Goal: Check status: Check status

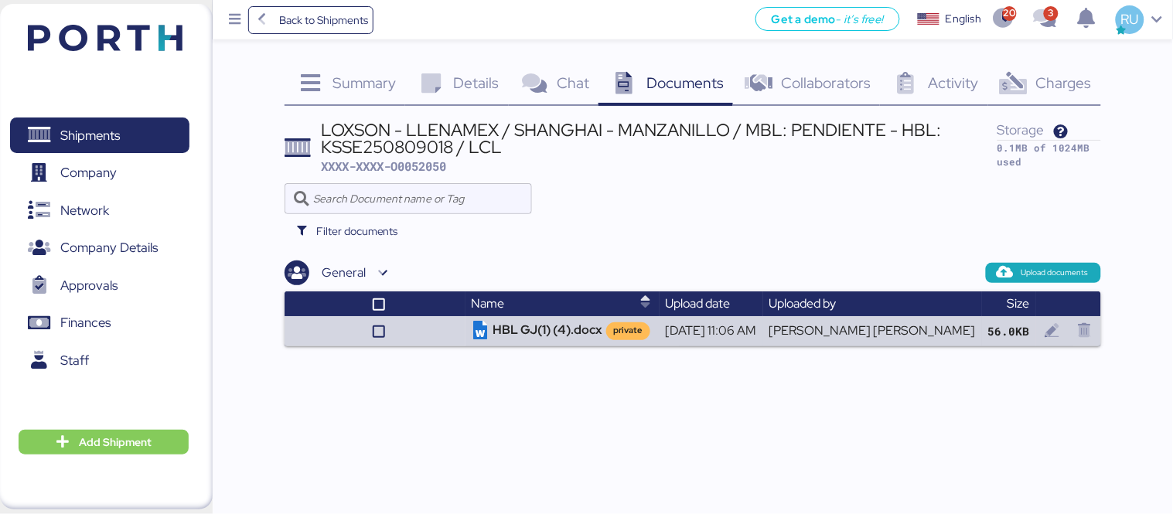
click at [107, 39] on img at bounding box center [105, 38] width 155 height 26
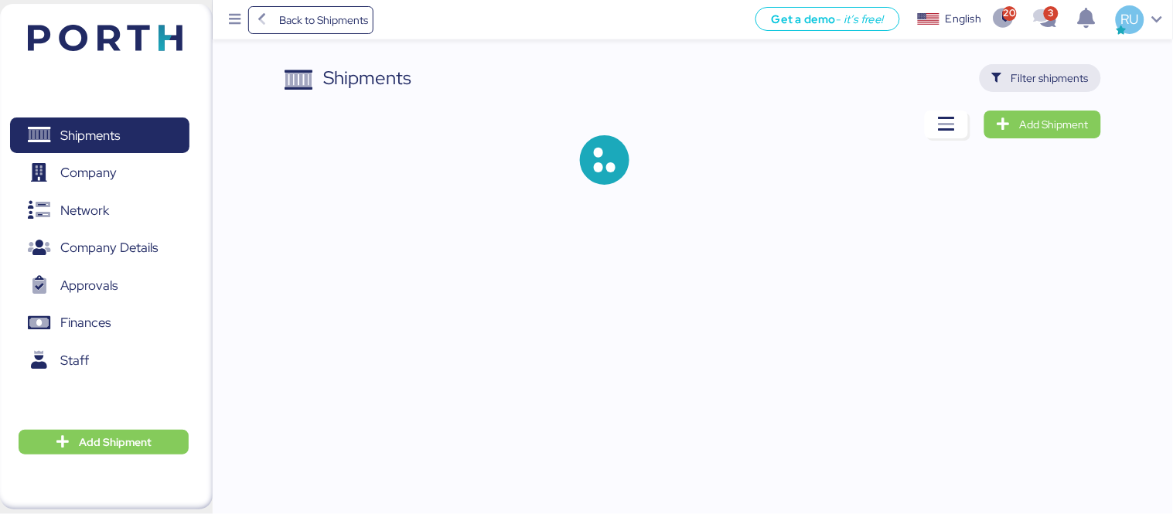
click at [1023, 73] on span "Filter shipments" at bounding box center [1050, 78] width 77 height 19
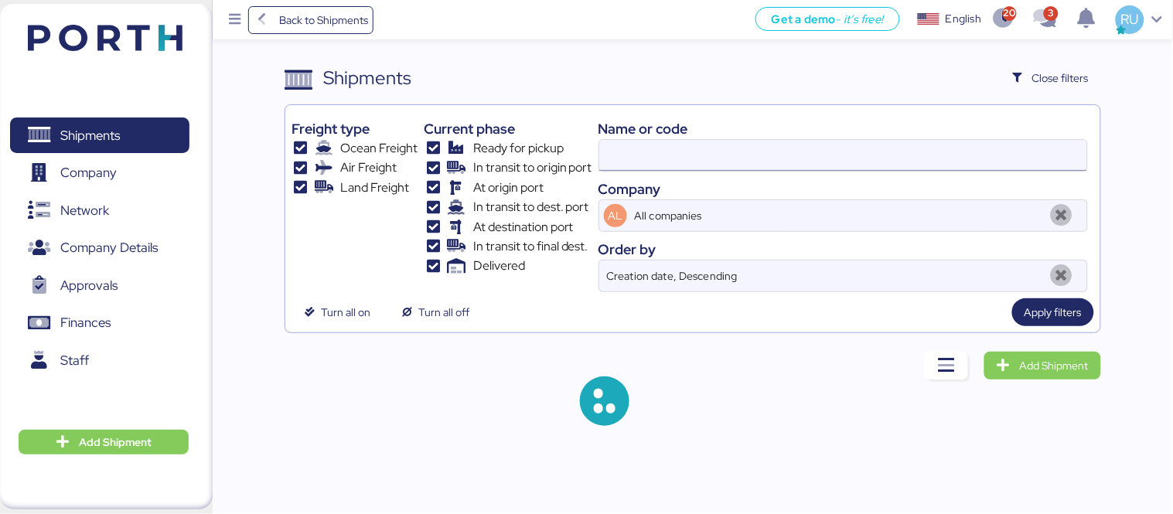
click at [822, 145] on input at bounding box center [843, 155] width 488 height 31
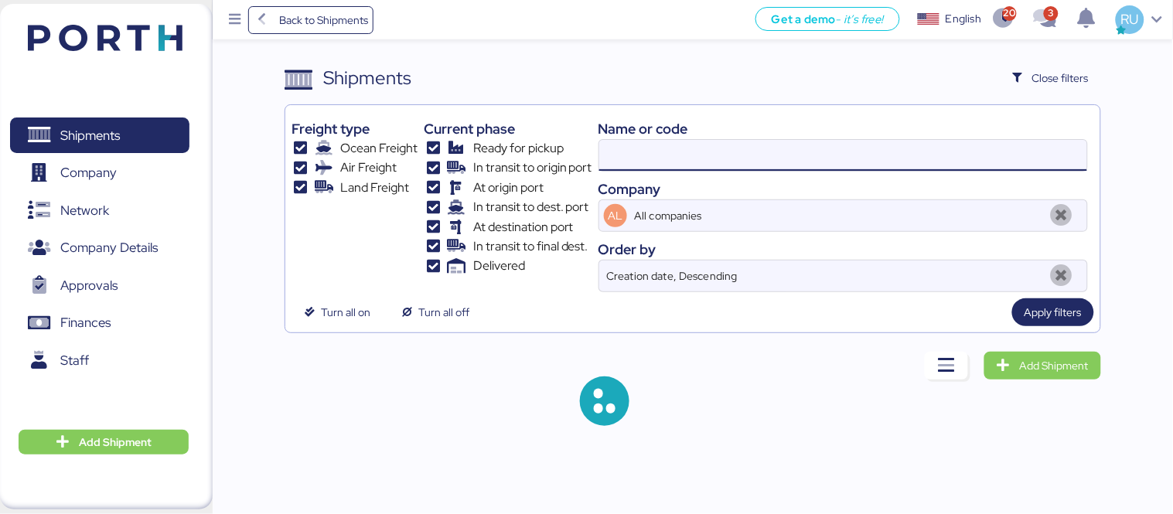
paste input "O0051323"
click at [822, 145] on input "O0051323" at bounding box center [843, 155] width 488 height 31
type input "O0051323"
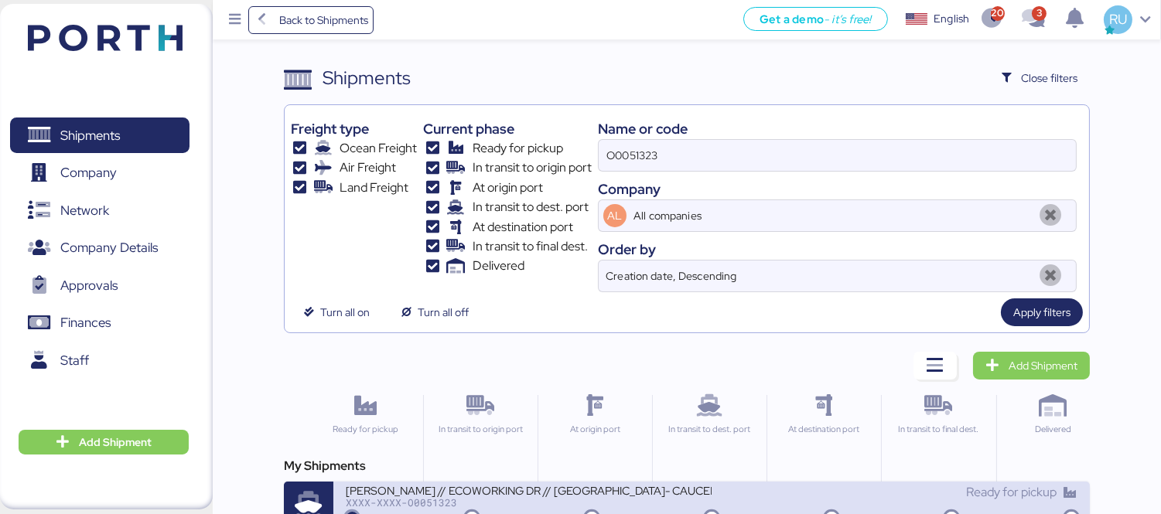
click at [550, 501] on div "XXXX-XXXX-O0051323" at bounding box center [529, 502] width 366 height 11
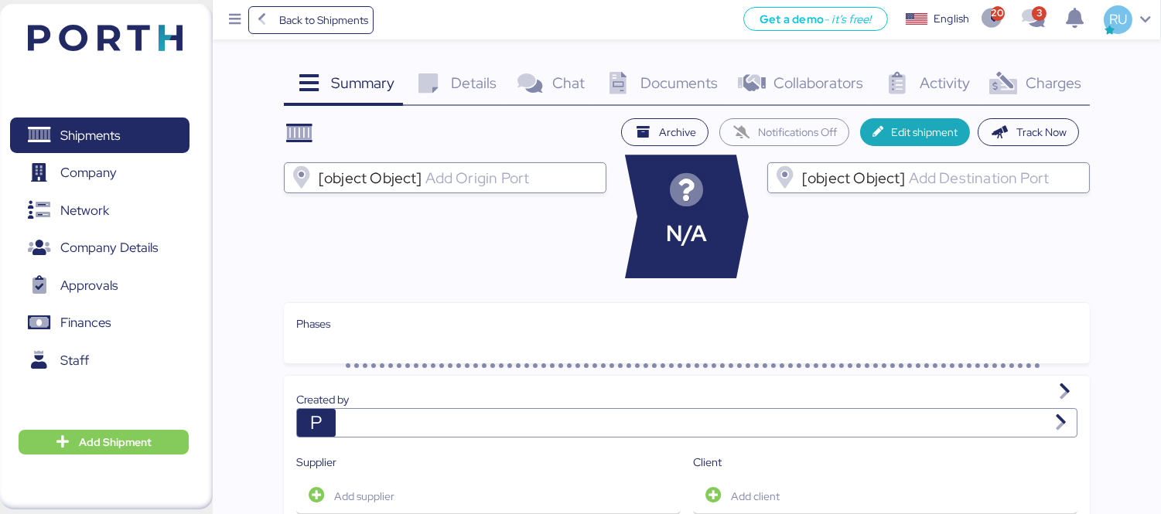
click at [1042, 79] on span "Charges" at bounding box center [1053, 83] width 56 height 20
